Goal: Information Seeking & Learning: Learn about a topic

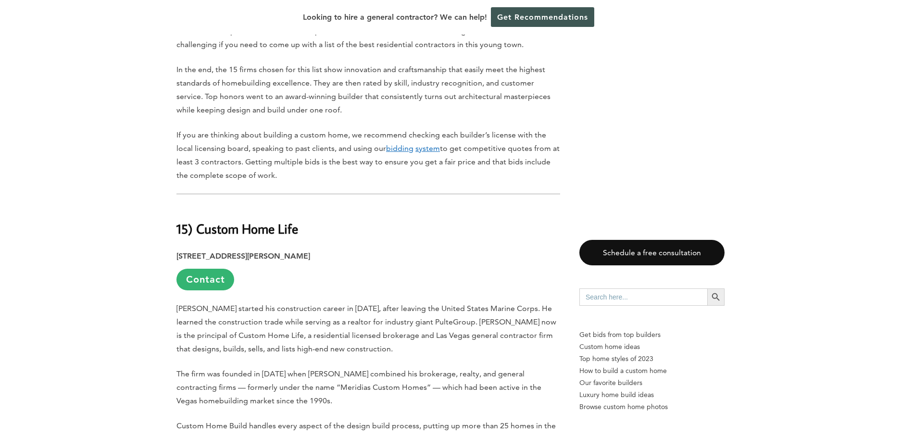
scroll to position [625, 0]
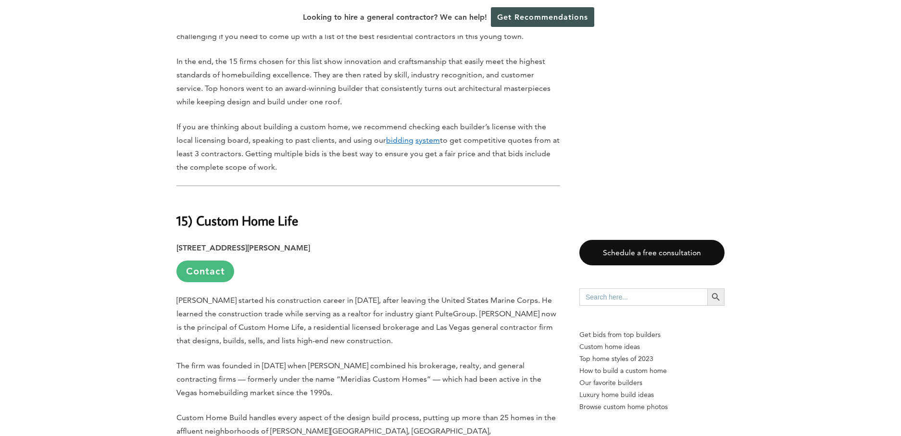
click at [214, 261] on link "Contact" at bounding box center [206, 272] width 58 height 22
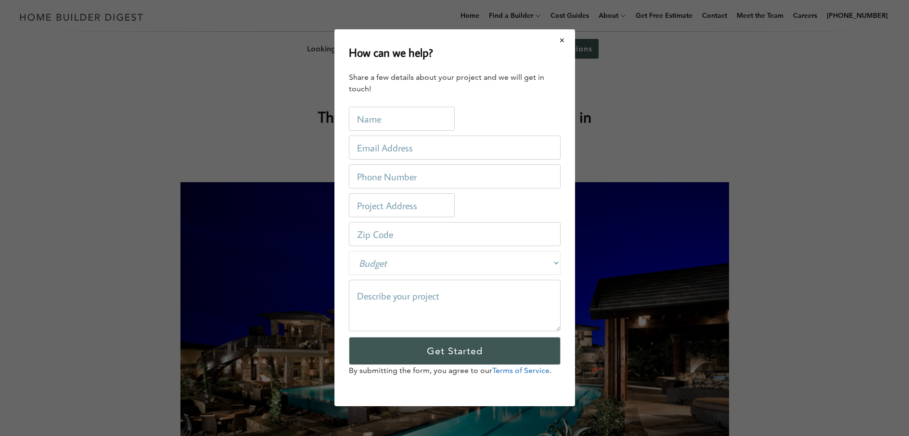
click at [567, 38] on button "Close modal" at bounding box center [561, 40] width 25 height 20
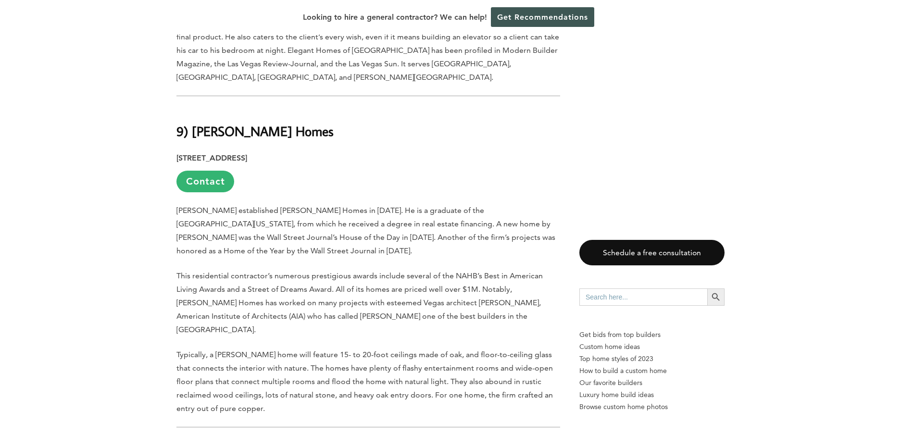
scroll to position [2645, 0]
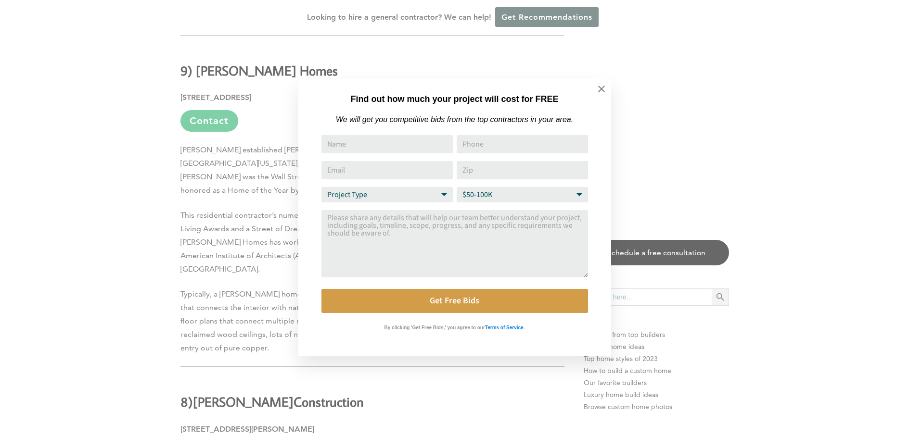
click at [302, 272] on div "Find out how much your project will cost for FREE We will get you competitive b…" at bounding box center [454, 217] width 313 height 277
click at [599, 86] on icon at bounding box center [601, 89] width 11 height 11
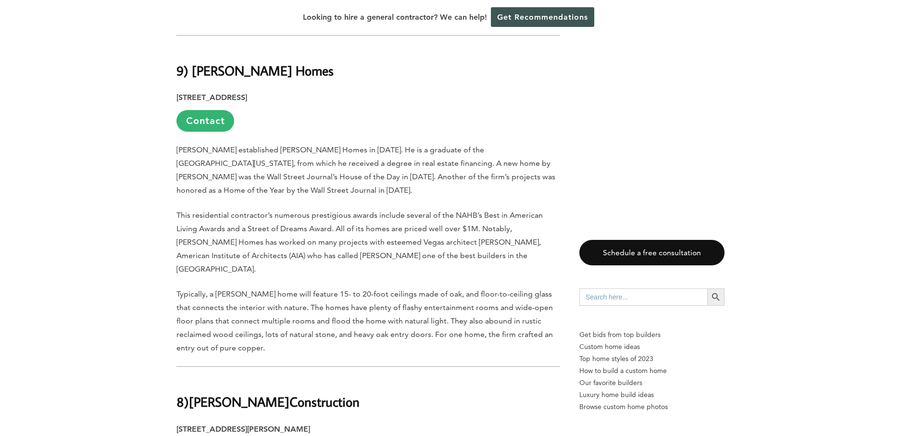
drag, startPoint x: 310, startPoint y: 270, endPoint x: 197, endPoint y: 278, distance: 113.8
click at [197, 379] on h2 "8) [PERSON_NAME] Construction" at bounding box center [369, 395] width 384 height 33
copy h2 "[PERSON_NAME] Construction"
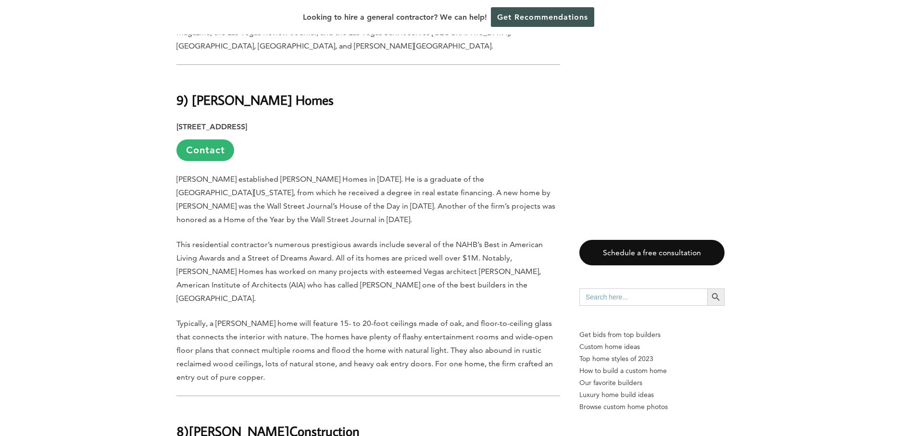
scroll to position [2501, 0]
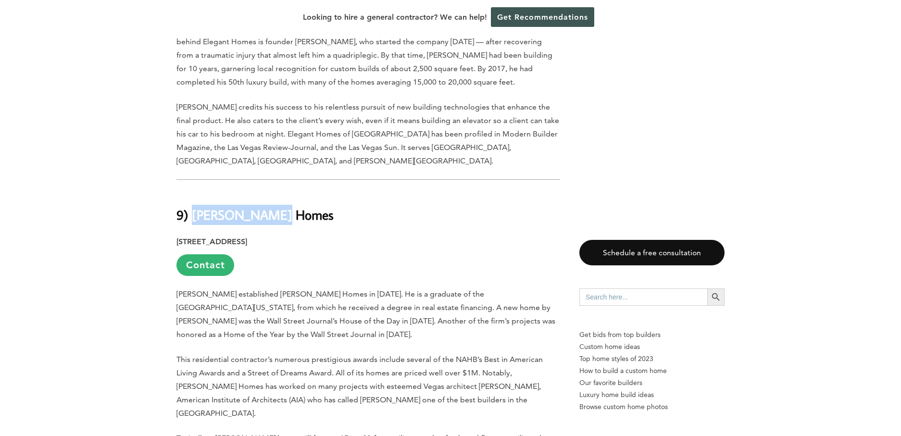
drag, startPoint x: 273, startPoint y: 98, endPoint x: 191, endPoint y: 95, distance: 81.8
click at [191, 191] on h2 "9) [PERSON_NAME] Homes" at bounding box center [369, 207] width 384 height 33
copy strong "[PERSON_NAME] Homes"
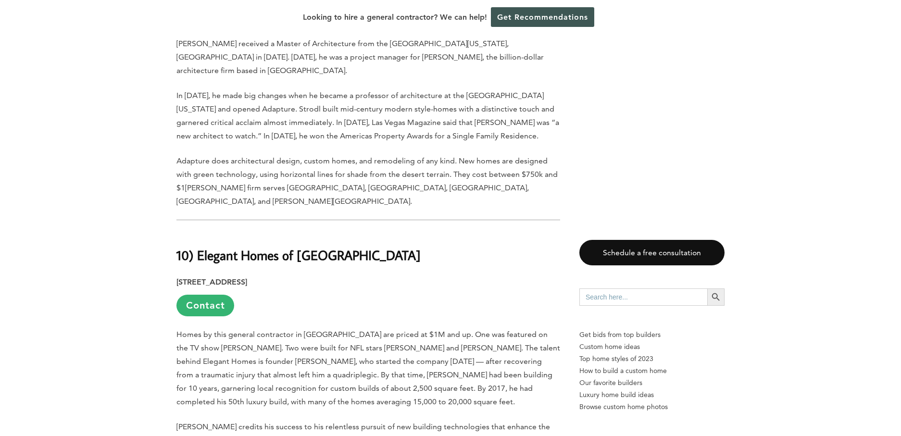
scroll to position [2164, 0]
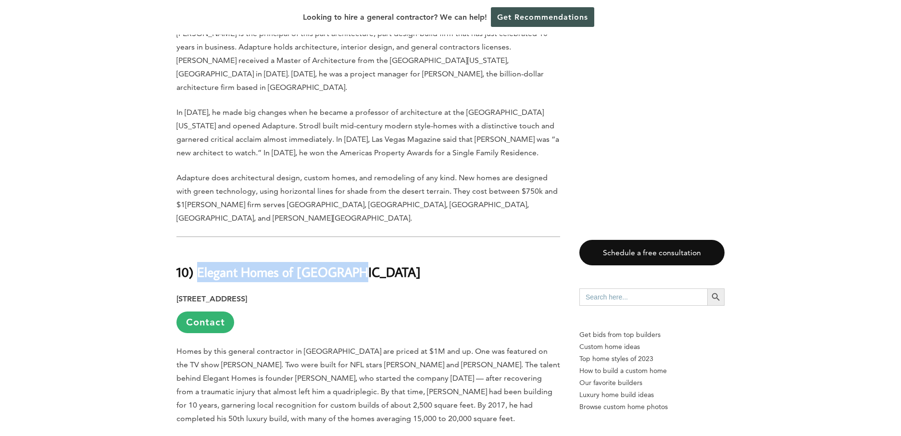
drag, startPoint x: 354, startPoint y: 169, endPoint x: 200, endPoint y: 165, distance: 153.5
click at [200, 249] on h2 "10) Elegant Homes of [GEOGRAPHIC_DATA]" at bounding box center [369, 265] width 384 height 33
copy strong "Elegant Homes of [GEOGRAPHIC_DATA]"
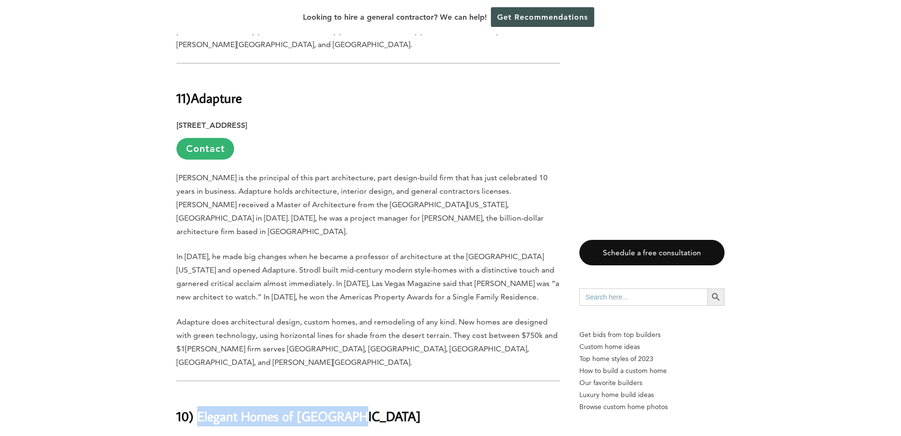
scroll to position [1972, 0]
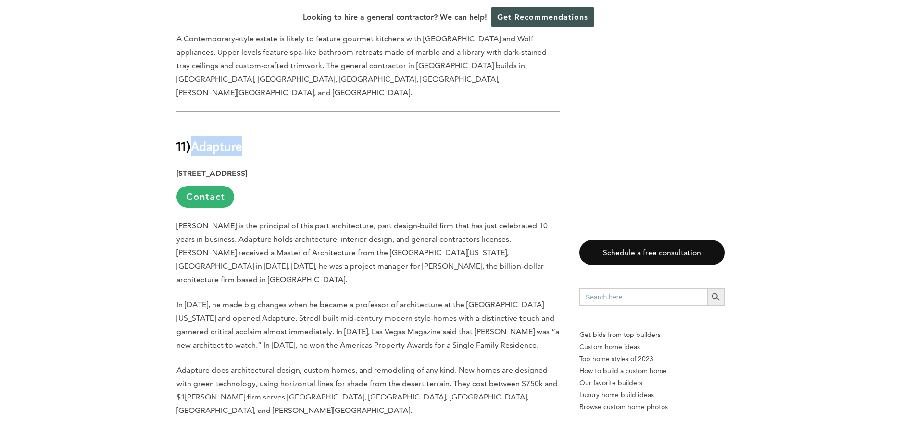
drag, startPoint x: 249, startPoint y: 68, endPoint x: 194, endPoint y: 72, distance: 55.0
click at [194, 123] on h2 "11) Adapture" at bounding box center [369, 139] width 384 height 33
copy h2 "Adapture"
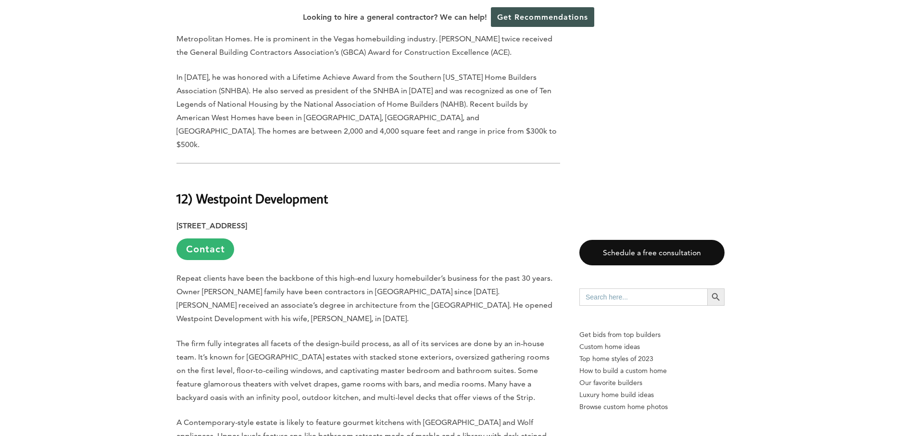
scroll to position [1587, 0]
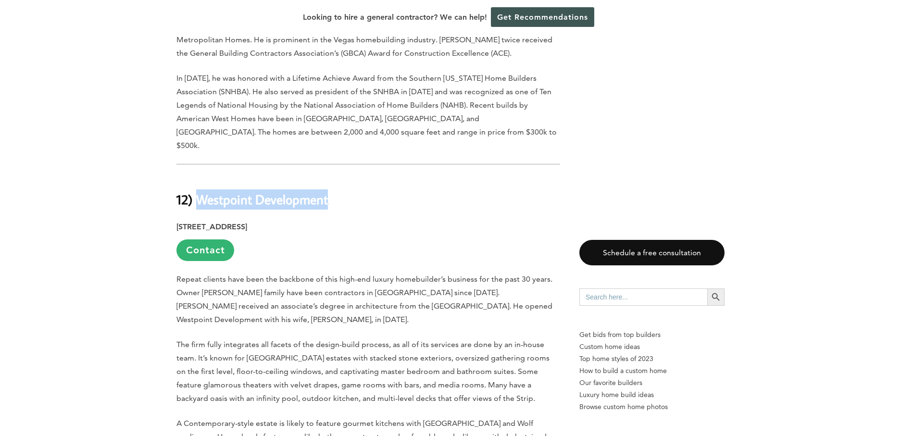
drag, startPoint x: 336, startPoint y: 138, endPoint x: 197, endPoint y: 132, distance: 139.1
click at [197, 176] on h2 "12) Westpoint Development" at bounding box center [369, 192] width 384 height 33
copy strong "Westpoint Development"
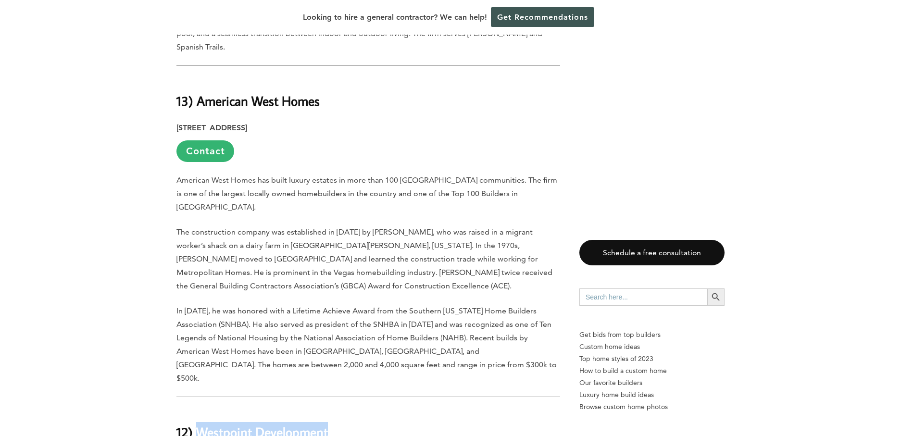
scroll to position [1347, 0]
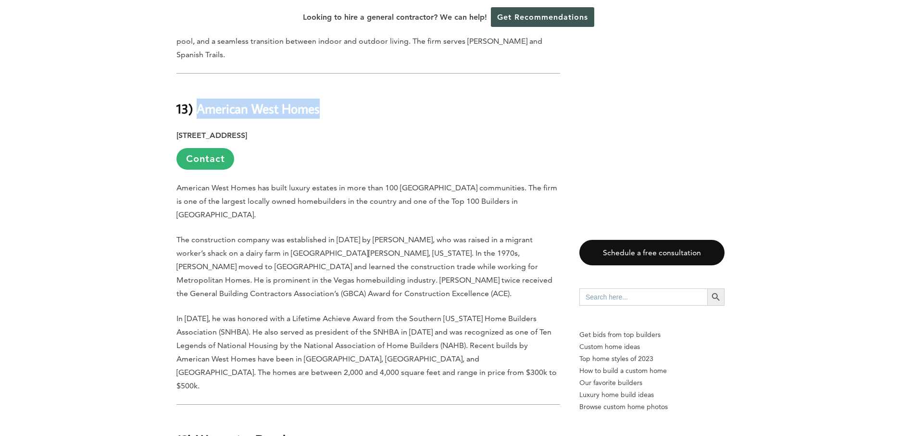
drag, startPoint x: 322, startPoint y: 77, endPoint x: 198, endPoint y: 79, distance: 123.6
click at [198, 85] on h2 "13) American West Homes" at bounding box center [369, 101] width 384 height 33
copy strong "American West Homes"
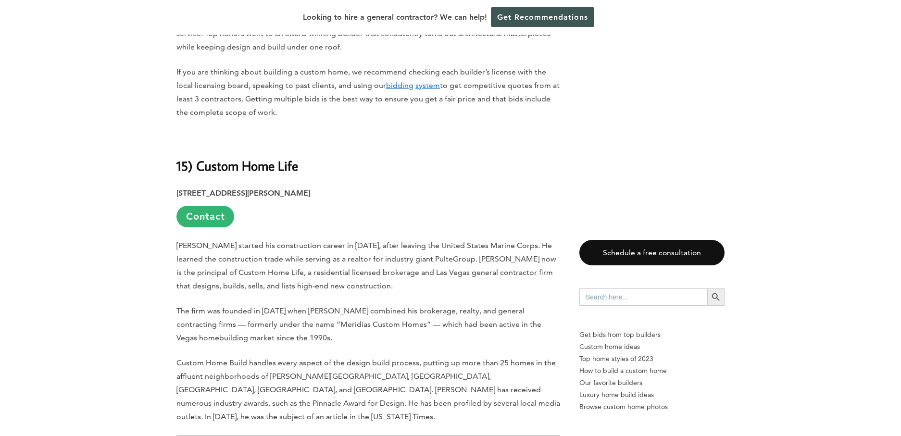
scroll to position [673, 0]
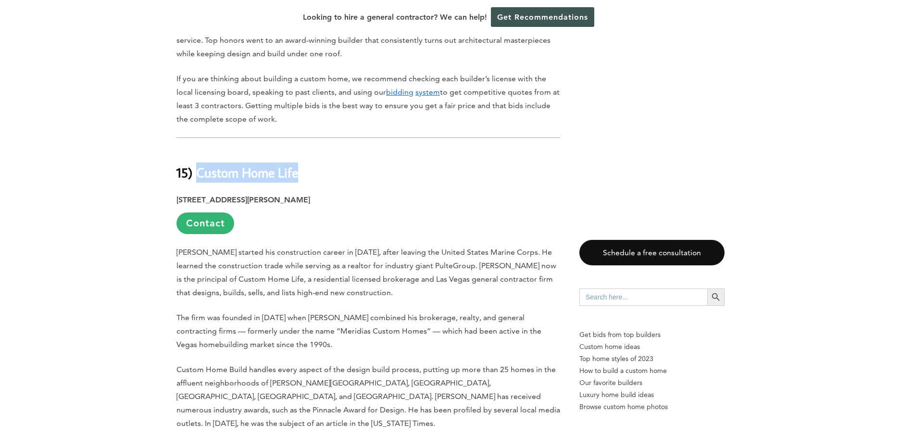
drag, startPoint x: 304, startPoint y: 148, endPoint x: 197, endPoint y: 153, distance: 107.4
click at [197, 153] on h2 "15) Custom Home Life" at bounding box center [369, 166] width 384 height 33
copy strong "Custom Home Life"
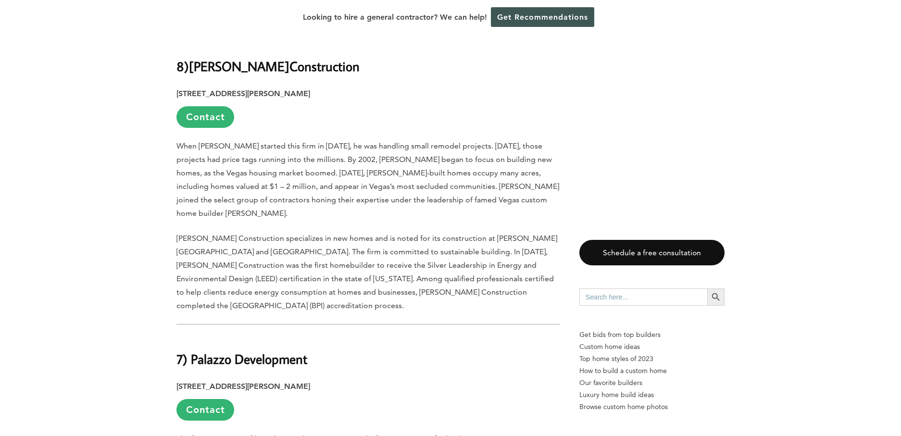
scroll to position [2982, 0]
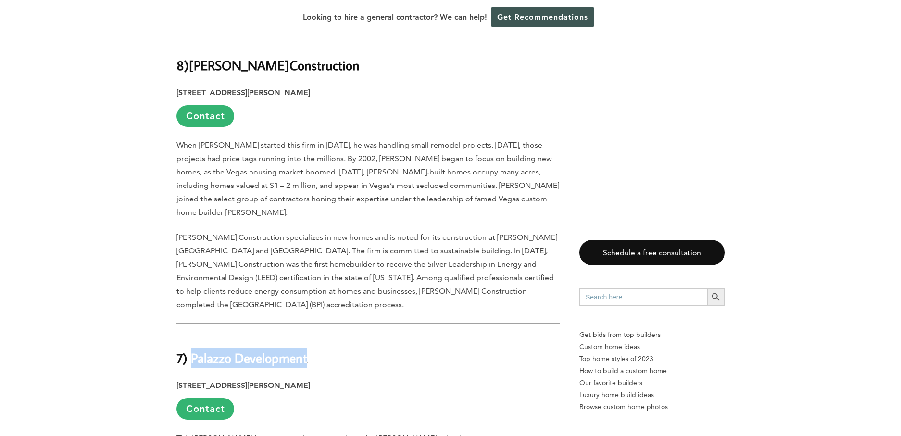
drag, startPoint x: 309, startPoint y: 206, endPoint x: 192, endPoint y: 192, distance: 118.1
click at [192, 335] on h2 "7) Palazzo Development" at bounding box center [369, 351] width 384 height 33
copy strong "Palazzo Development"
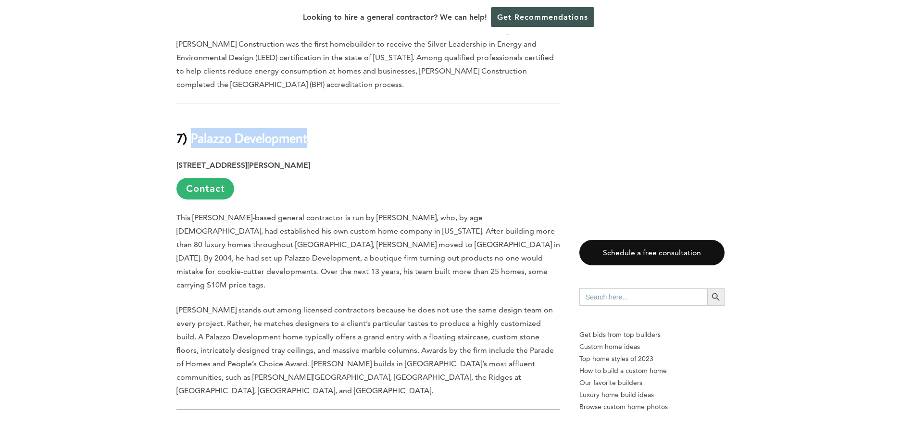
scroll to position [3222, 0]
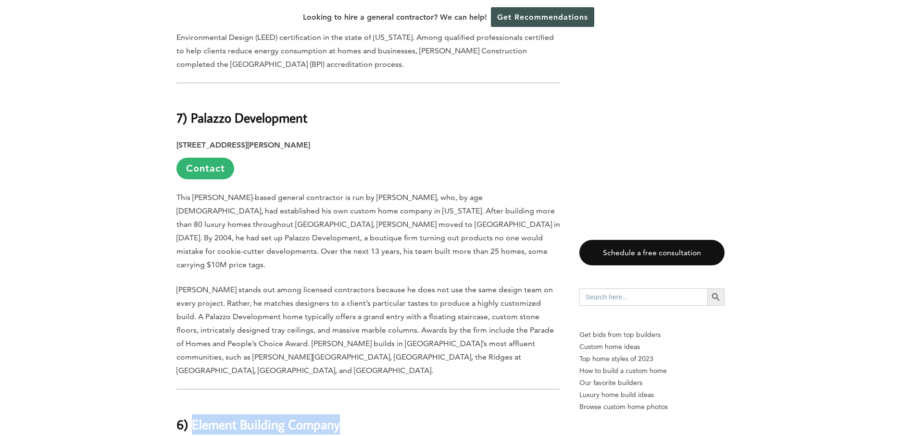
drag, startPoint x: 339, startPoint y: 241, endPoint x: 194, endPoint y: 237, distance: 145.3
click at [194, 416] on strong "6) Element Building Company" at bounding box center [259, 424] width 164 height 17
copy strong "Element Building Company"
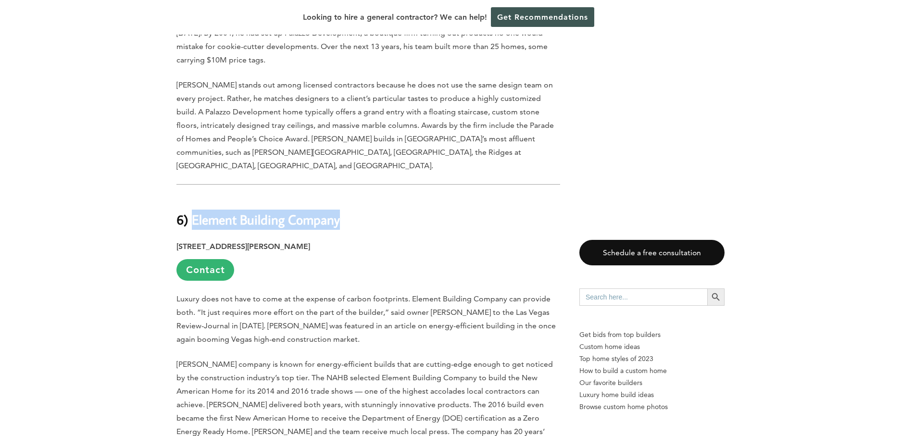
scroll to position [3463, 0]
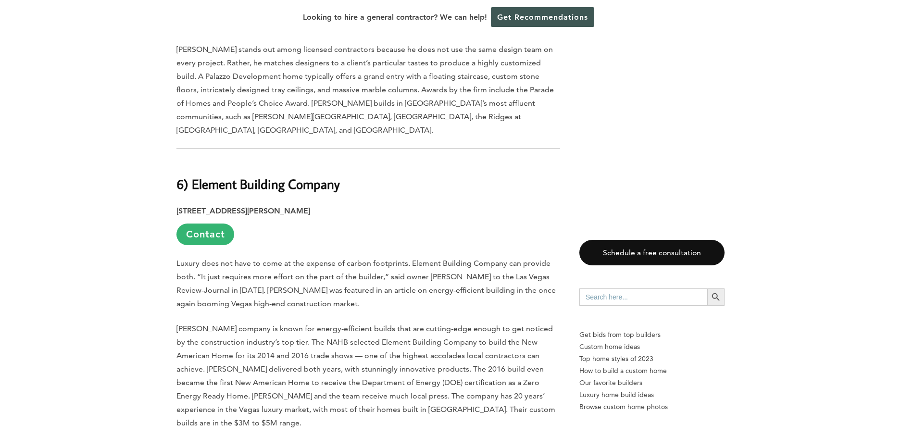
drag, startPoint x: 338, startPoint y: 281, endPoint x: 192, endPoint y: 278, distance: 146.2
